Goal: Transaction & Acquisition: Purchase product/service

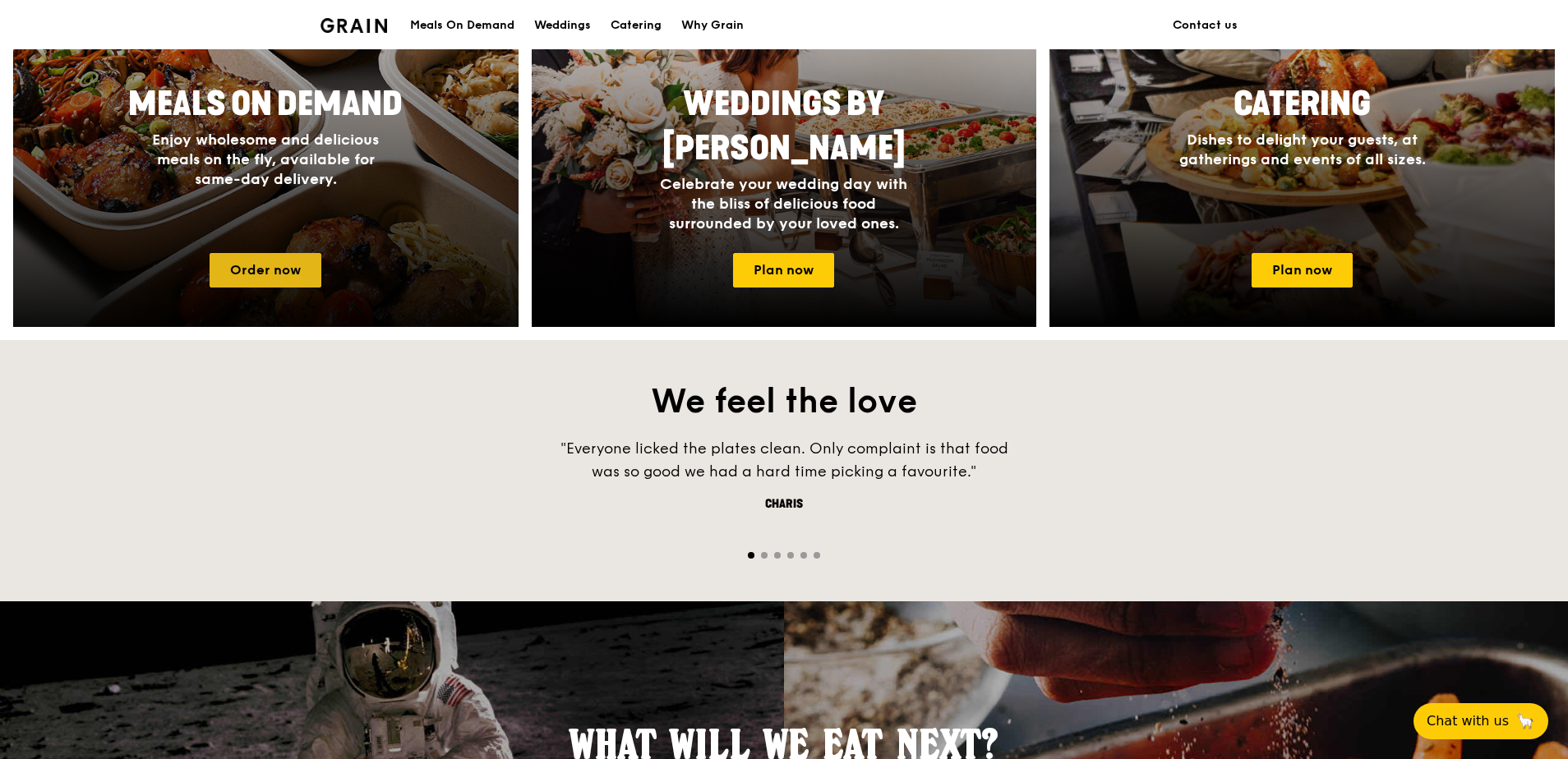
click at [288, 258] on link "Order now" at bounding box center [265, 270] width 112 height 35
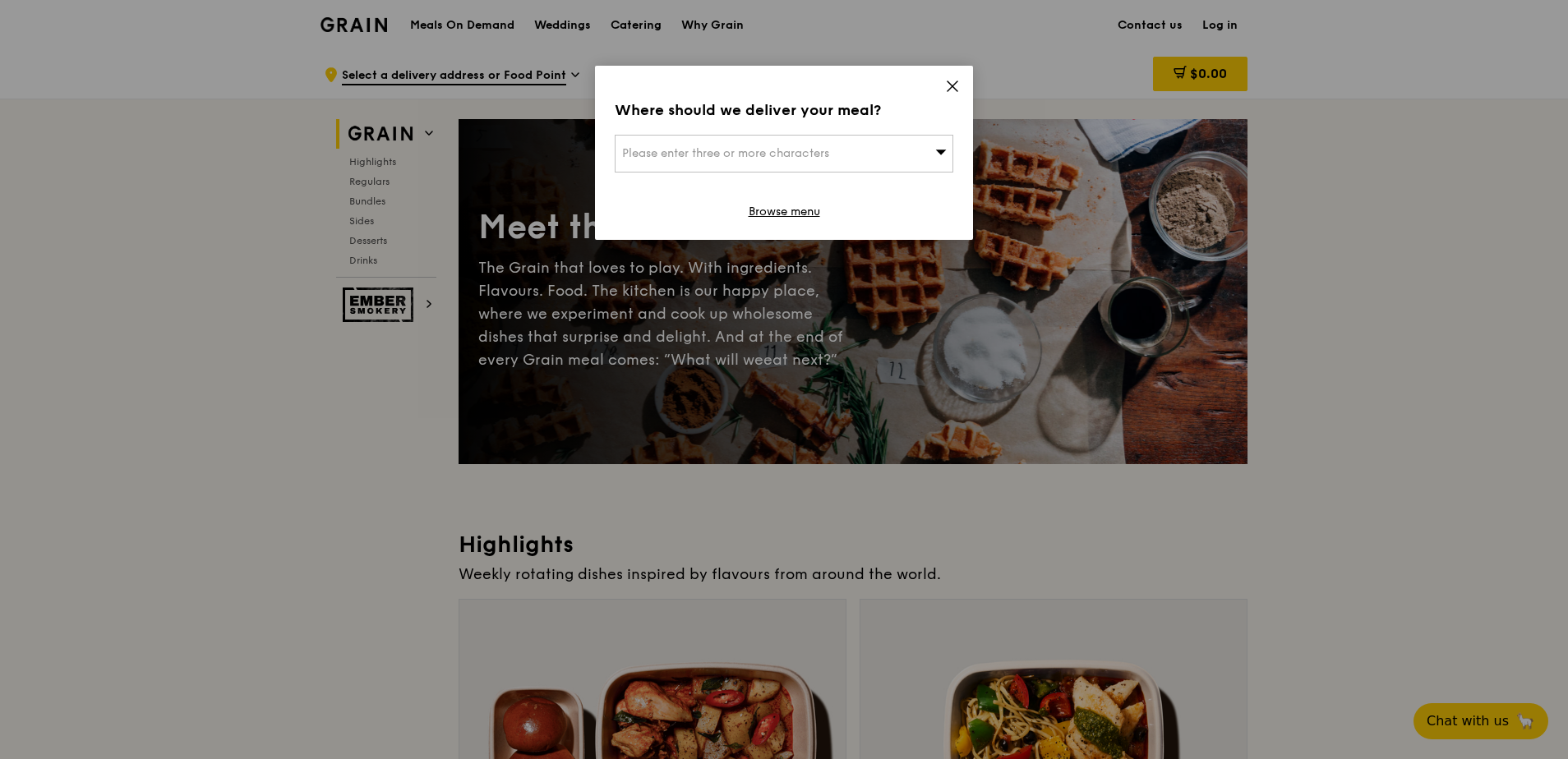
click at [949, 80] on icon at bounding box center [952, 86] width 15 height 15
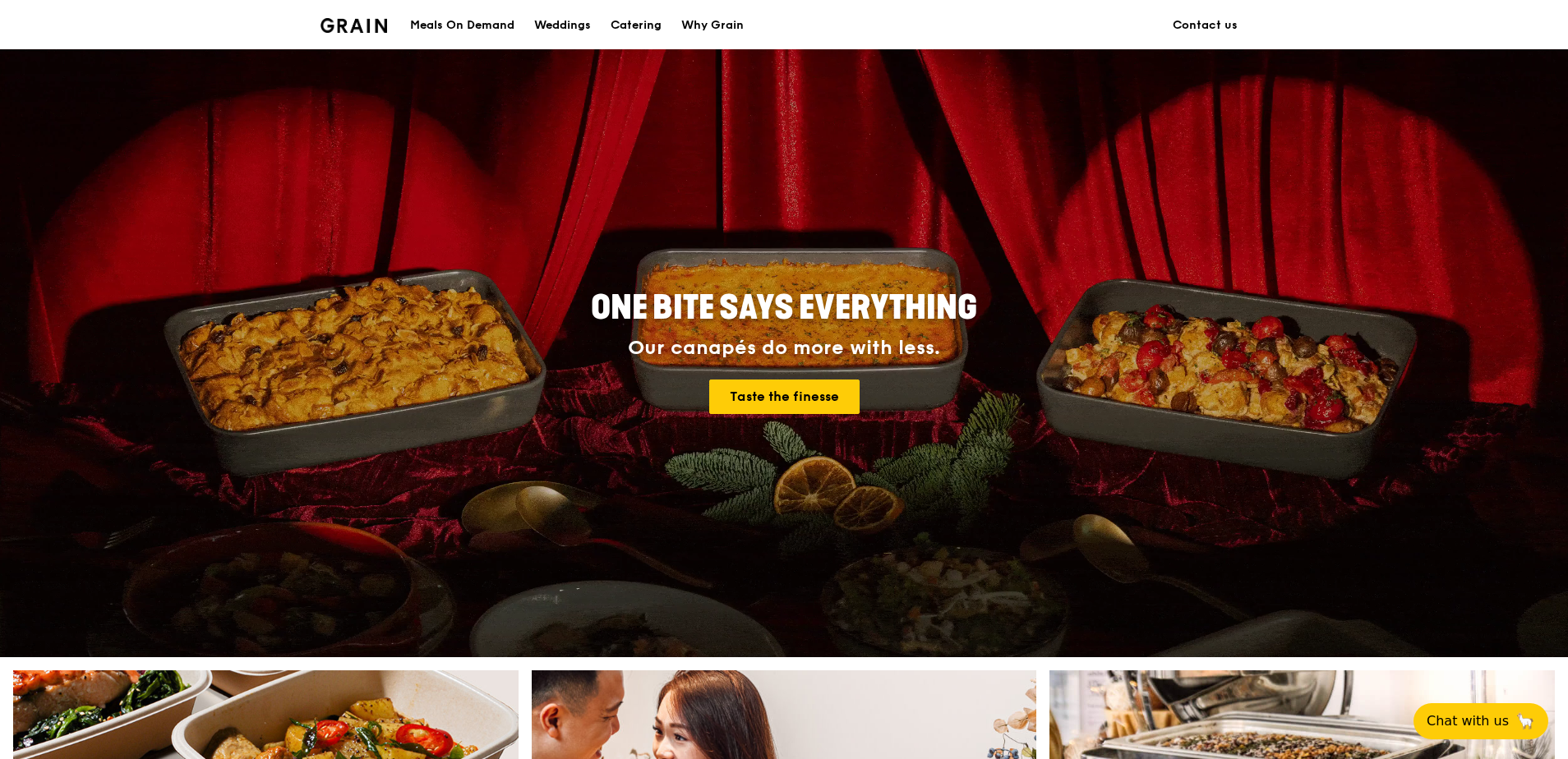
scroll to position [821, 0]
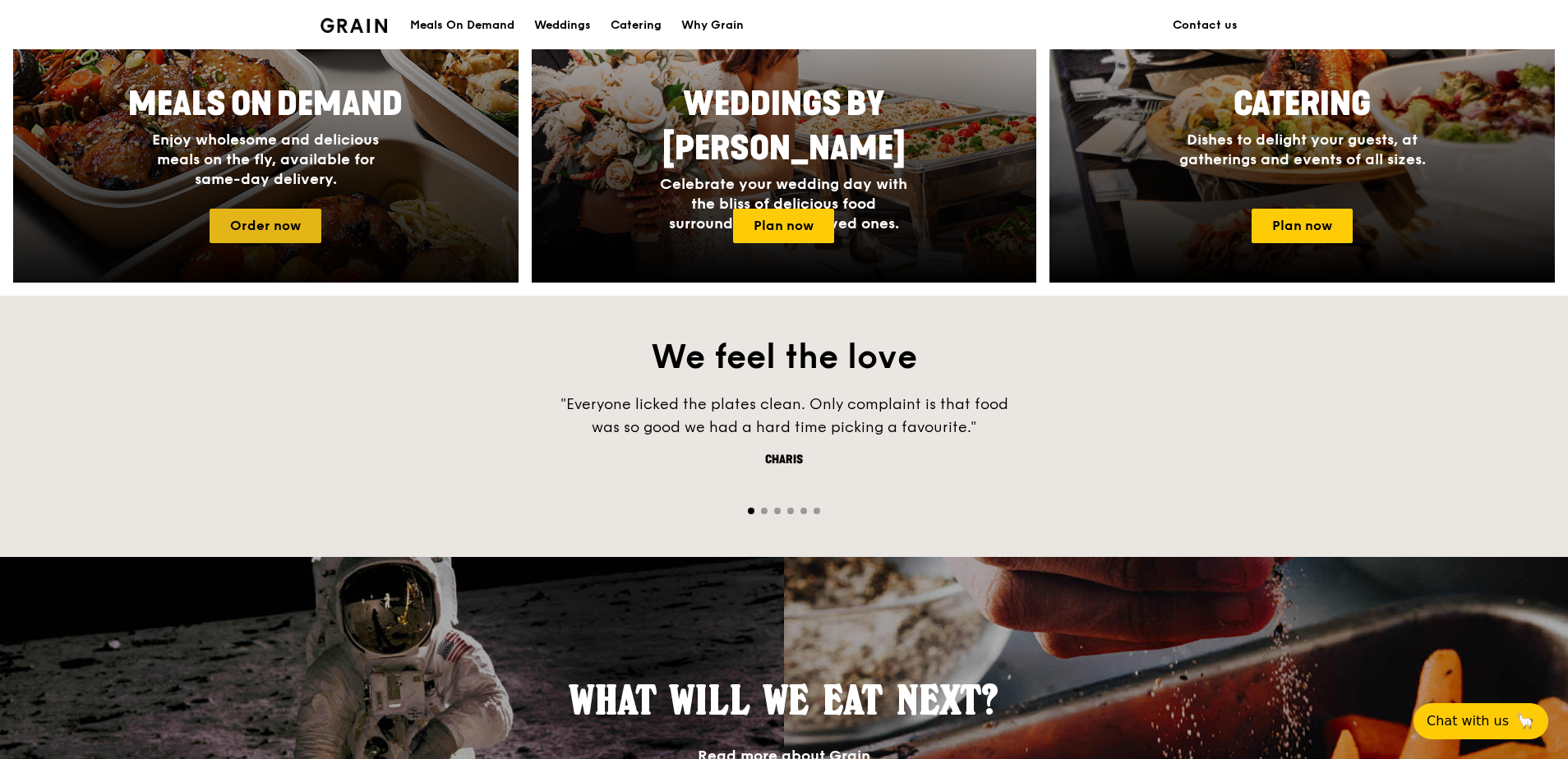
click at [272, 230] on link "Order now" at bounding box center [265, 226] width 112 height 35
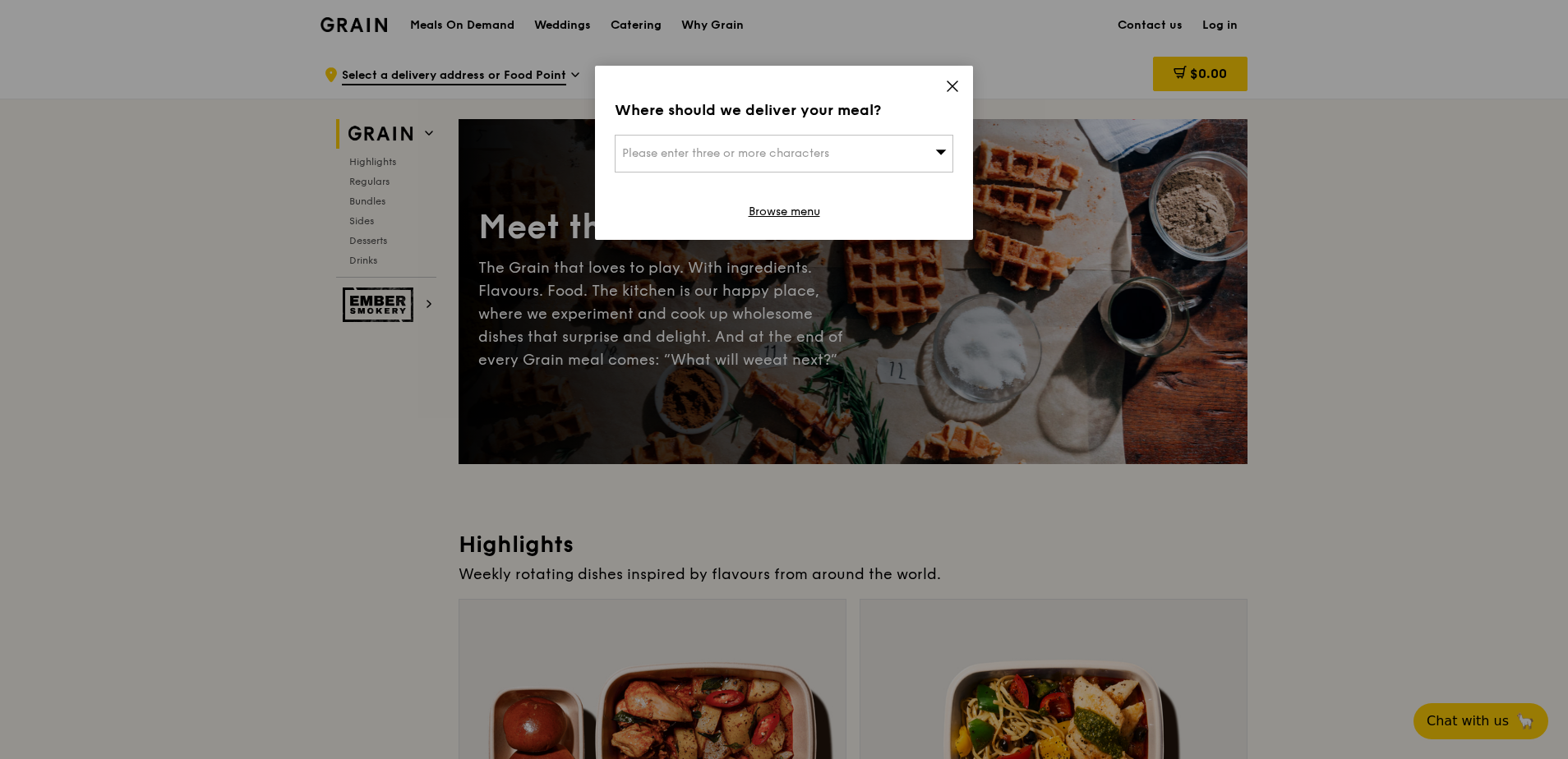
click at [949, 80] on icon at bounding box center [952, 86] width 15 height 15
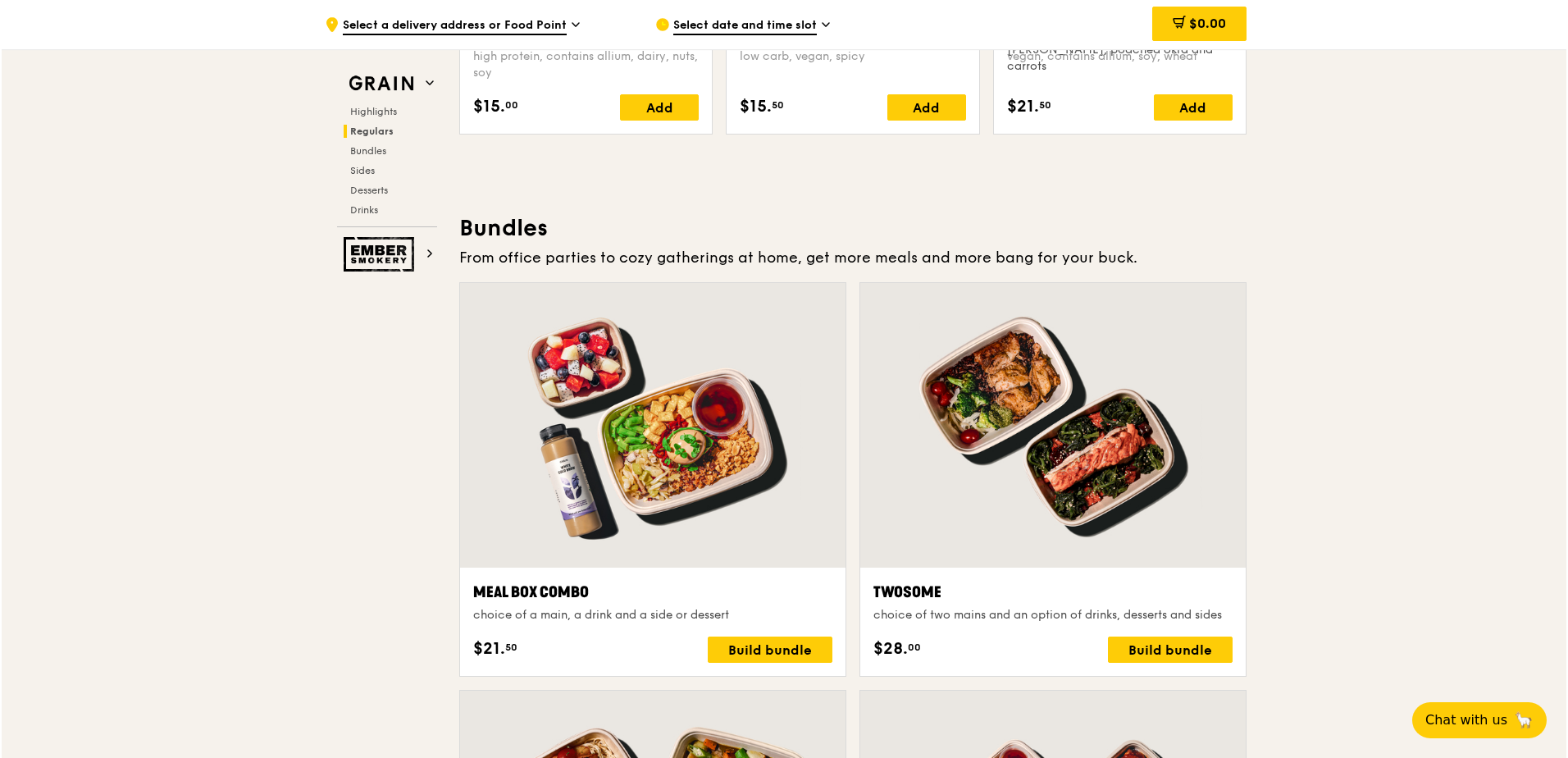
scroll to position [2298, 0]
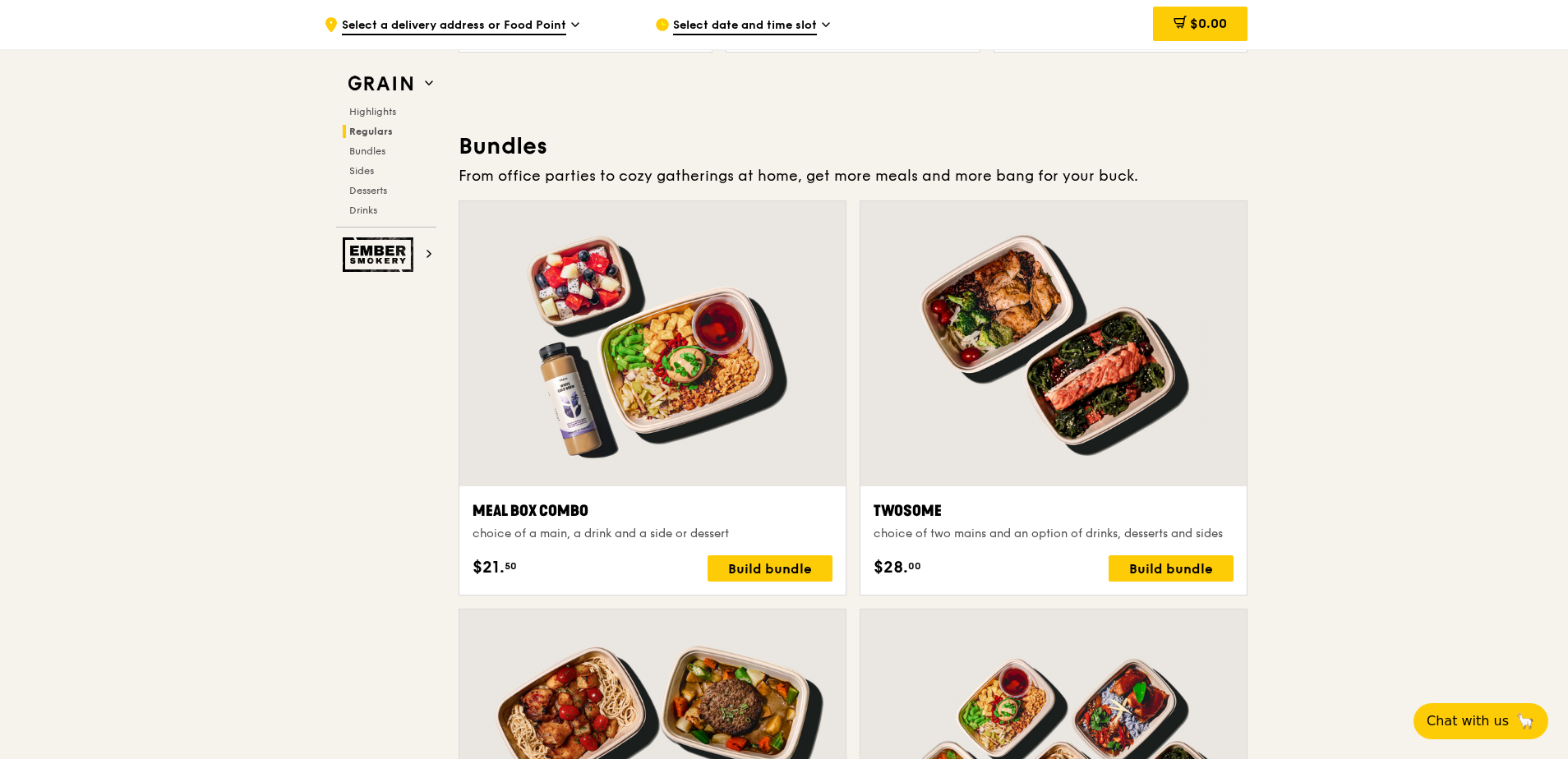
click at [970, 522] on div "Twosome" at bounding box center [1053, 511] width 360 height 23
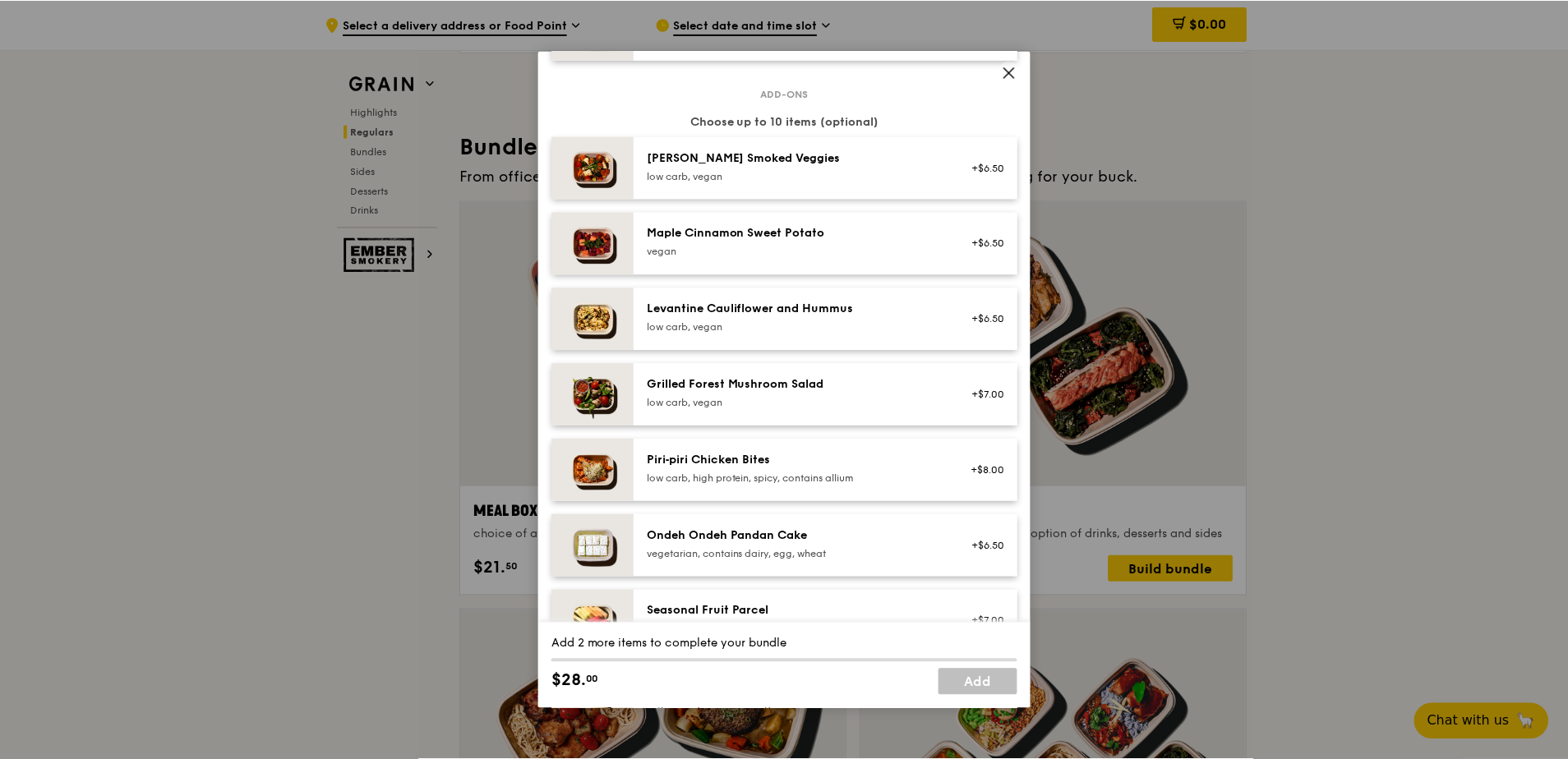
scroll to position [800, 0]
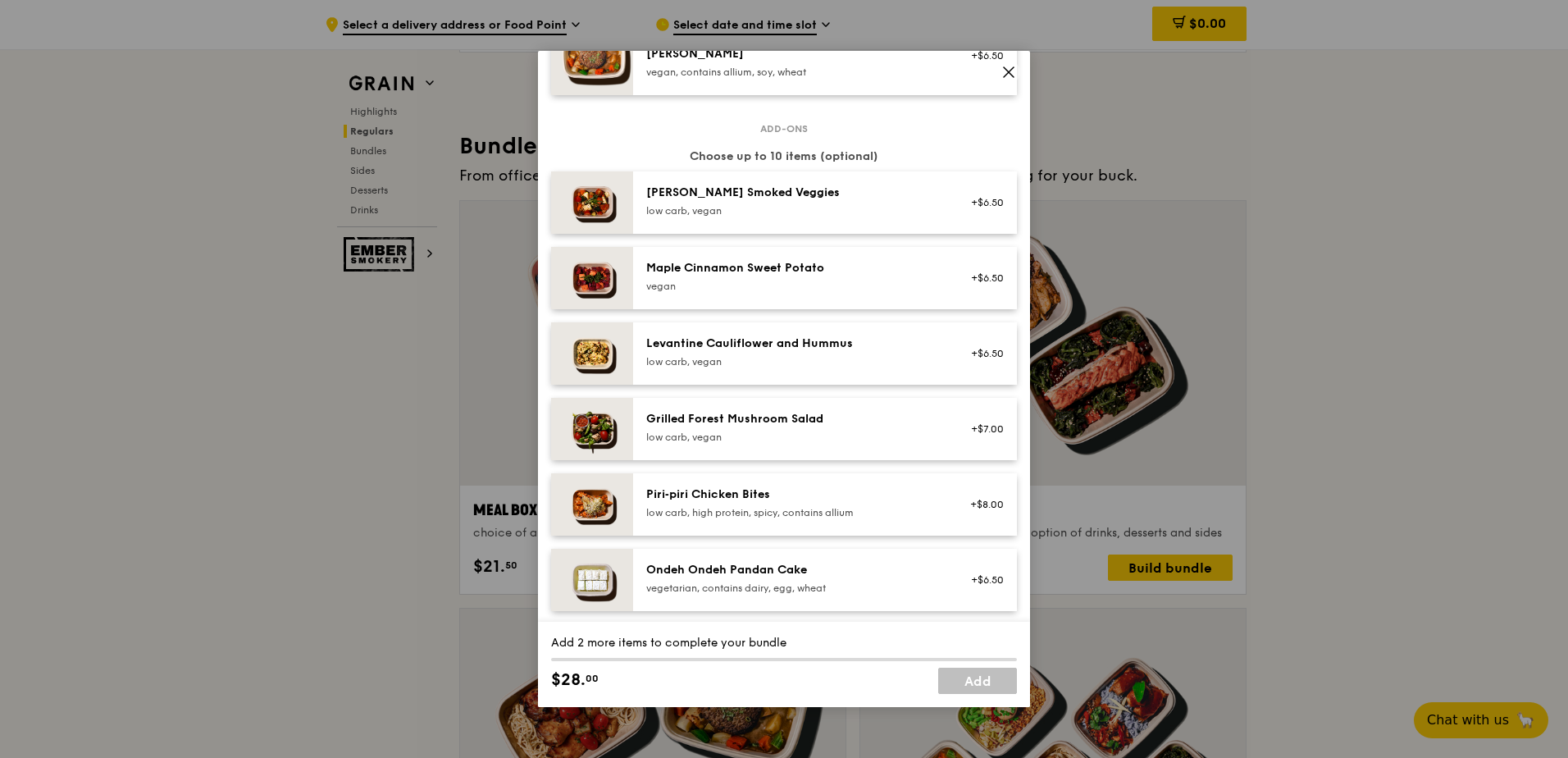
click at [1007, 67] on icon at bounding box center [1008, 72] width 15 height 15
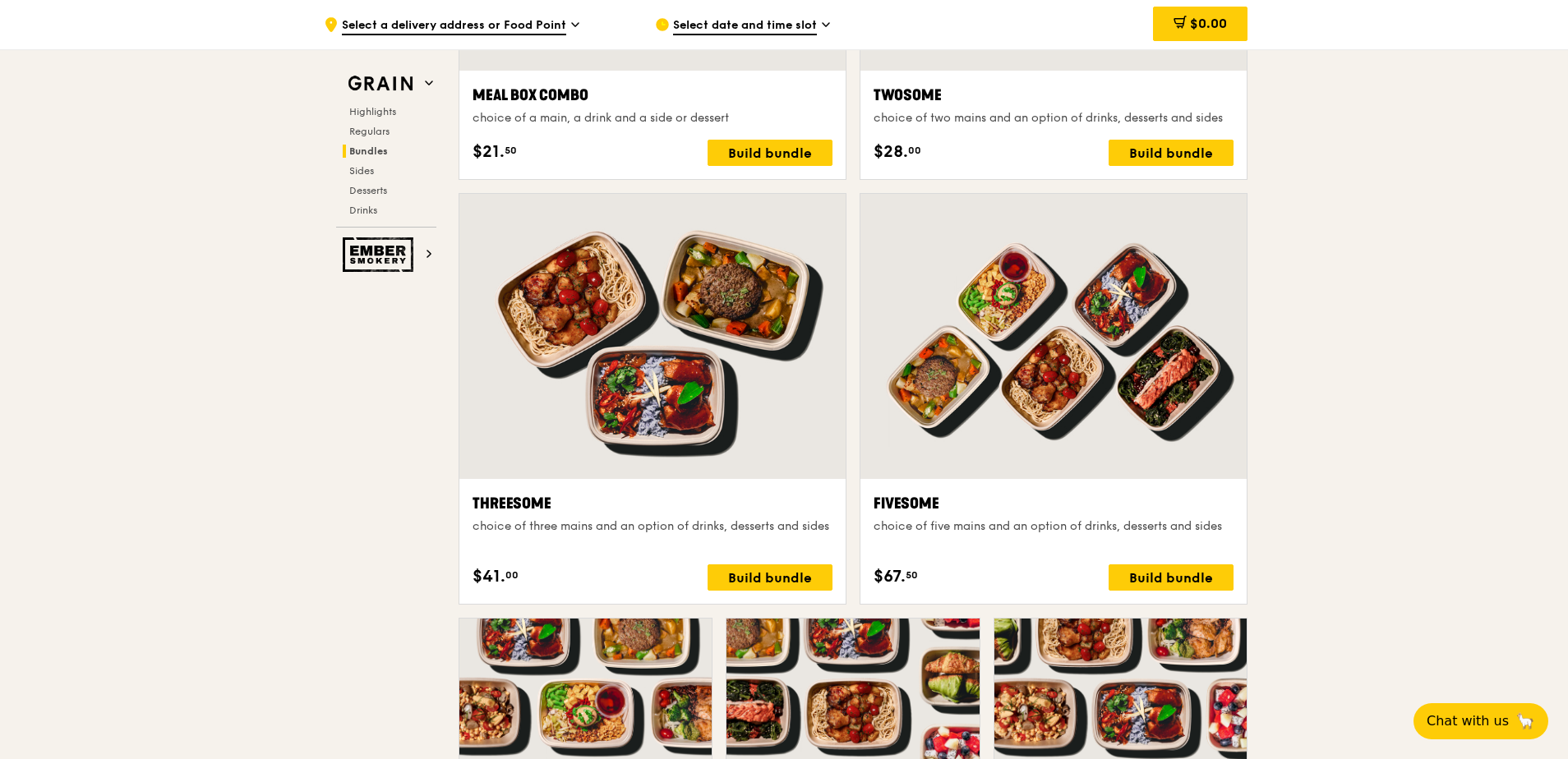
scroll to position [2630, 0]
